Goal: Task Accomplishment & Management: Use online tool/utility

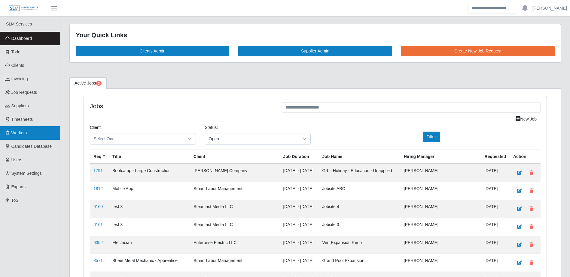
click at [22, 134] on span "Workers" at bounding box center [19, 133] width 16 height 5
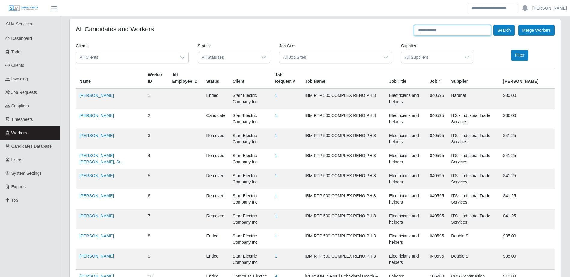
click at [434, 32] on input "text" at bounding box center [452, 30] width 77 height 11
type input "**********"
click at [493, 25] on button "Search" at bounding box center [503, 30] width 21 height 11
